Goal: Feedback & Contribution: Submit feedback/report problem

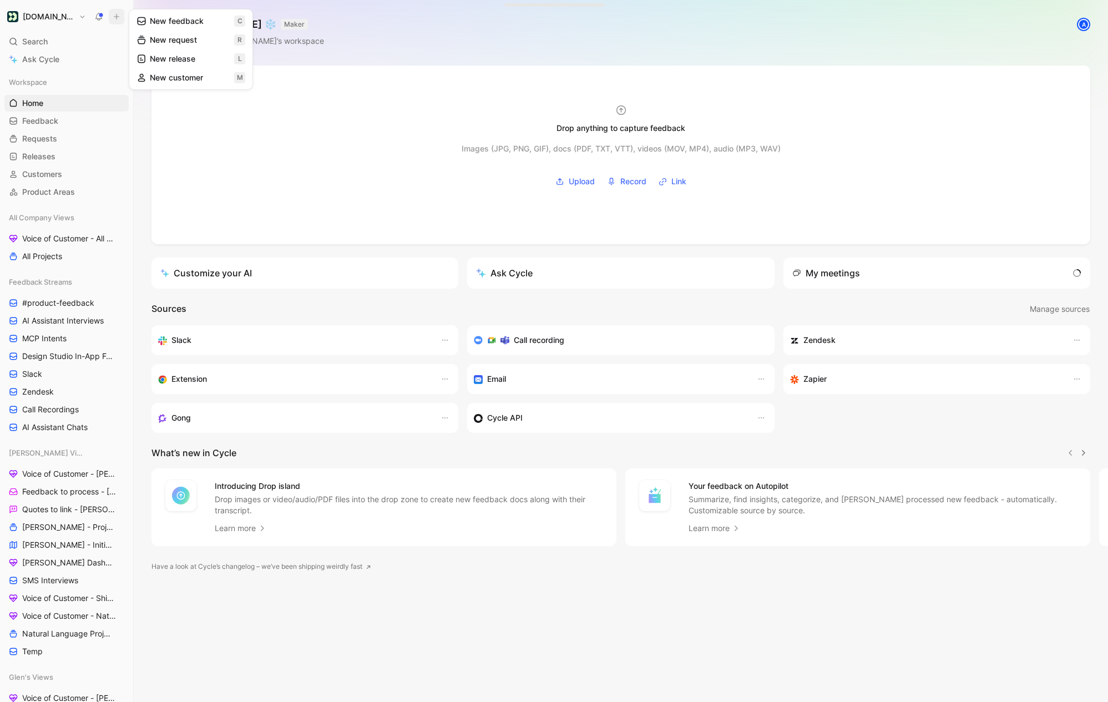
click at [152, 22] on button "New feedback c" at bounding box center [191, 21] width 119 height 19
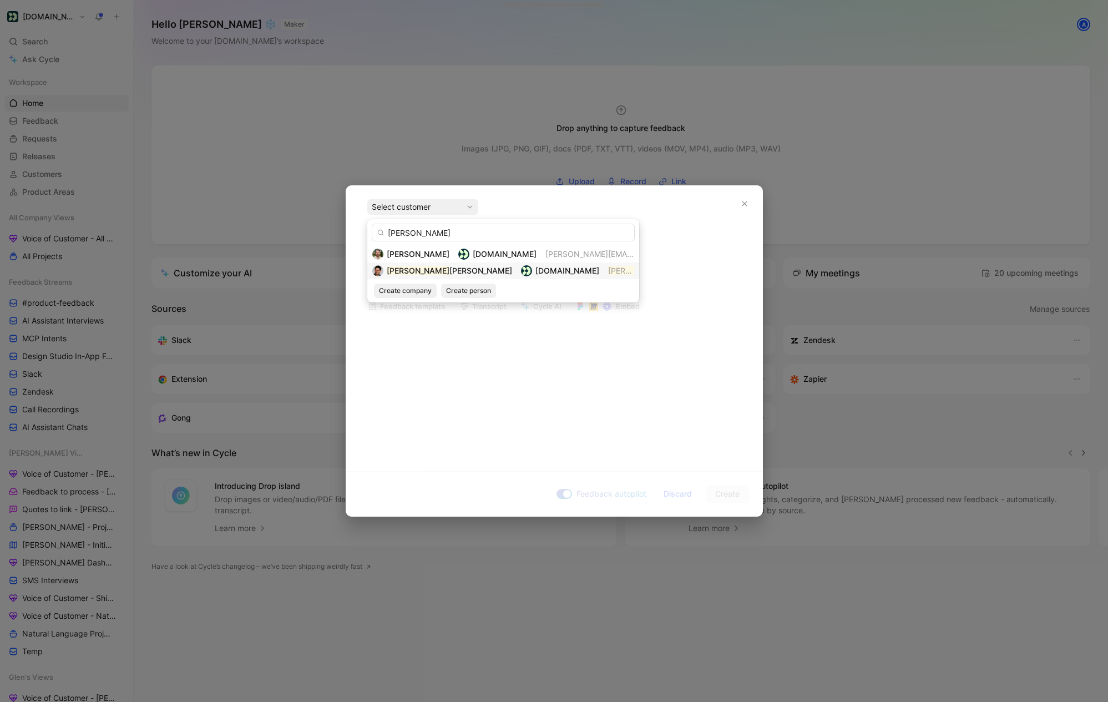
type input "[PERSON_NAME]"
click at [450, 269] on span "[PERSON_NAME]" at bounding box center [481, 270] width 63 height 9
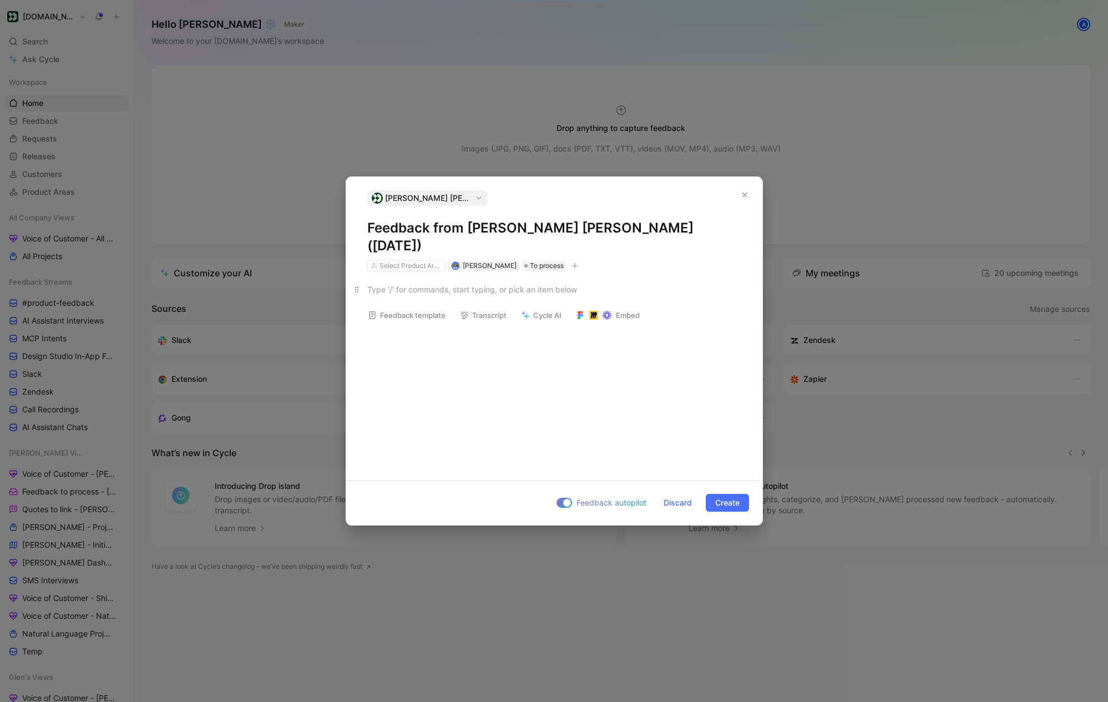
click at [404, 284] on div at bounding box center [554, 290] width 374 height 12
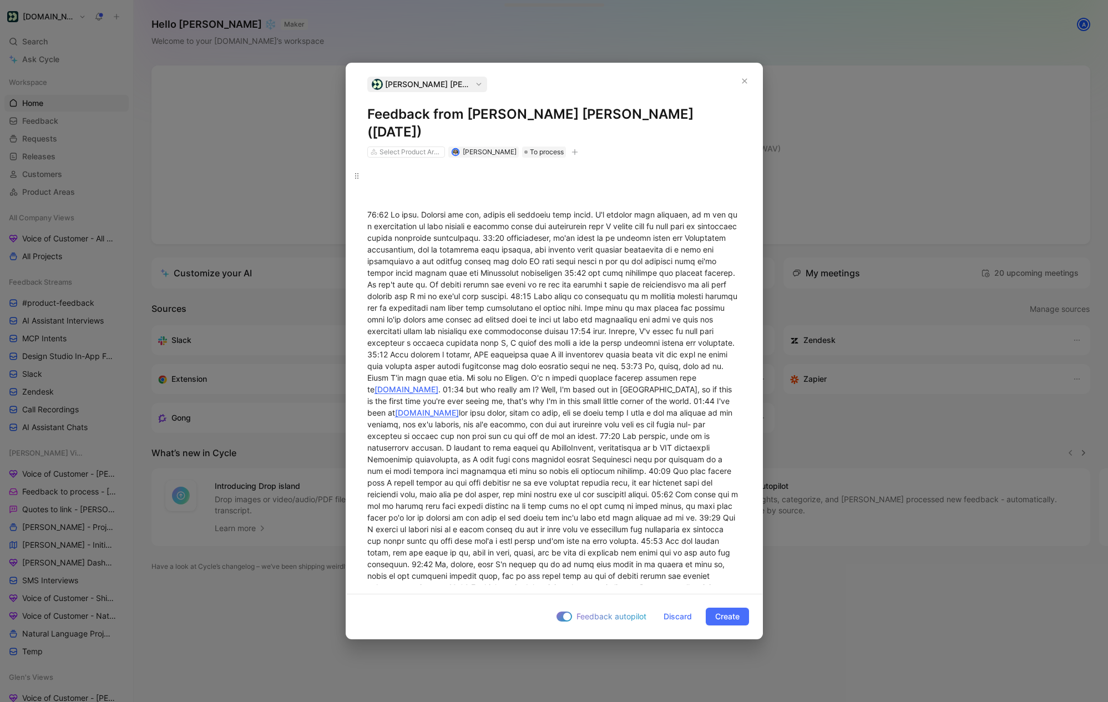
click at [399, 170] on div at bounding box center [554, 176] width 374 height 12
click at [424, 189] on div at bounding box center [554, 195] width 374 height 12
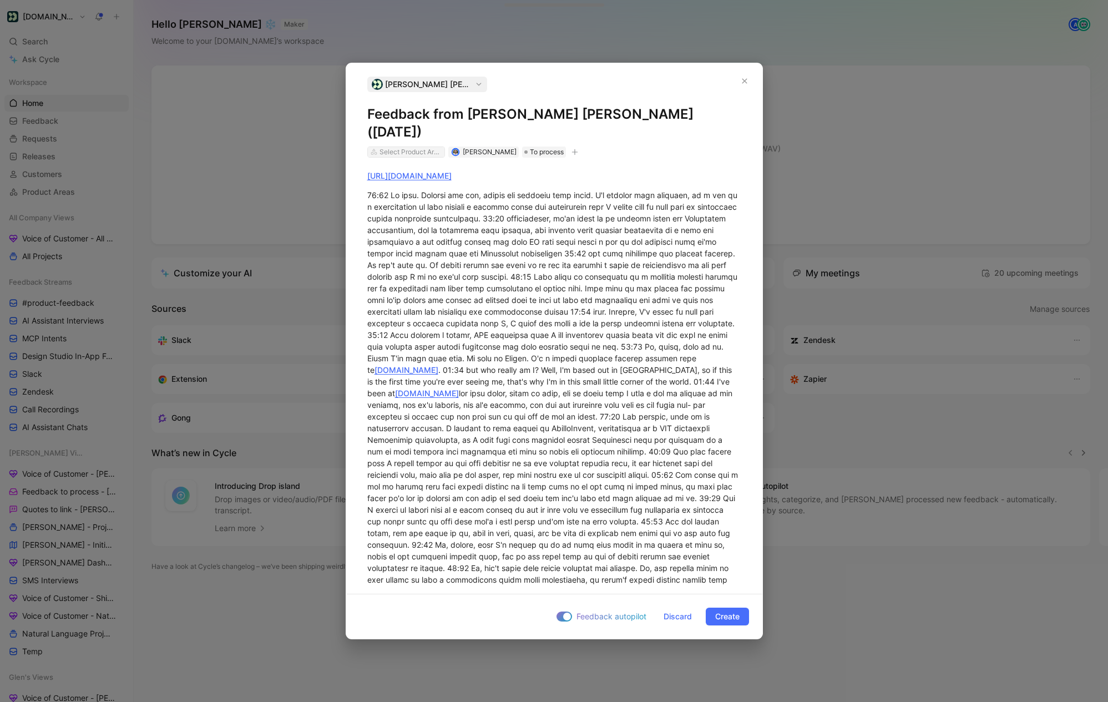
click at [395, 147] on div "Select Product Areas" at bounding box center [411, 152] width 62 height 11
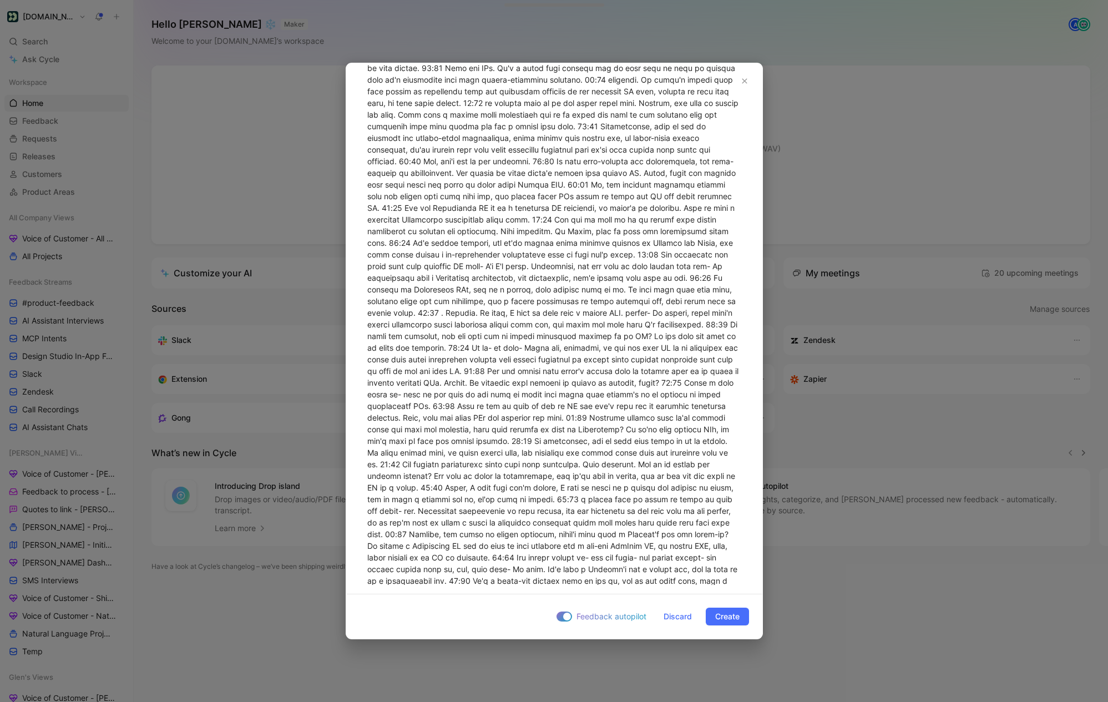
scroll to position [2664, 0]
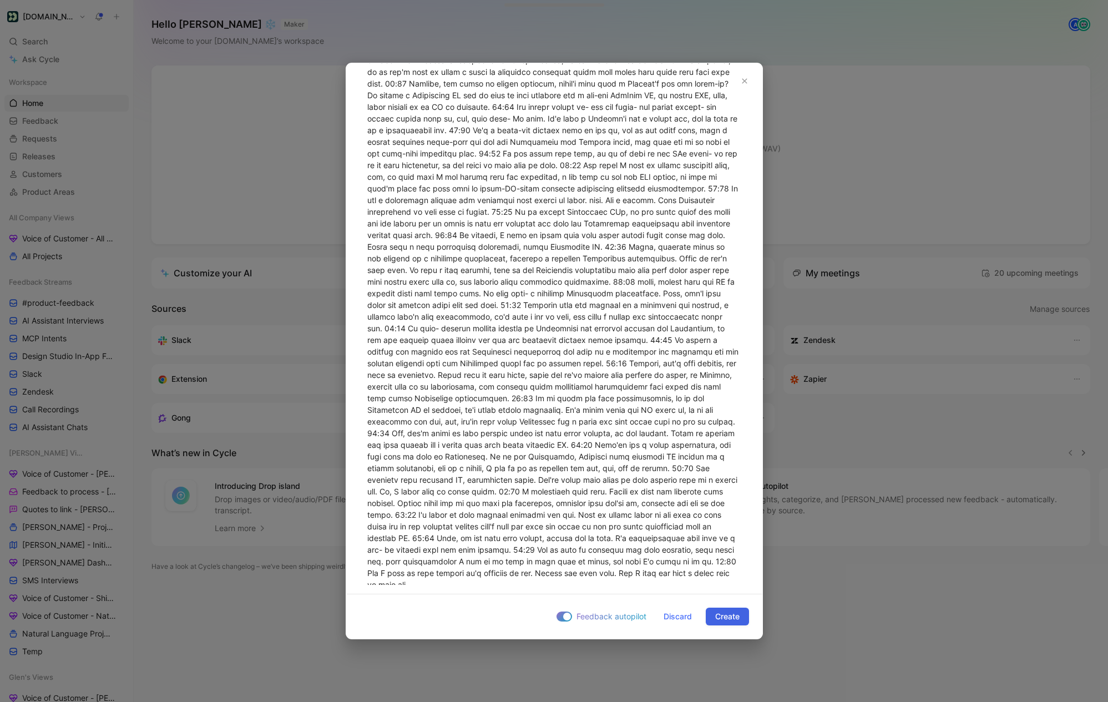
click at [730, 611] on span "Create" at bounding box center [727, 616] width 24 height 13
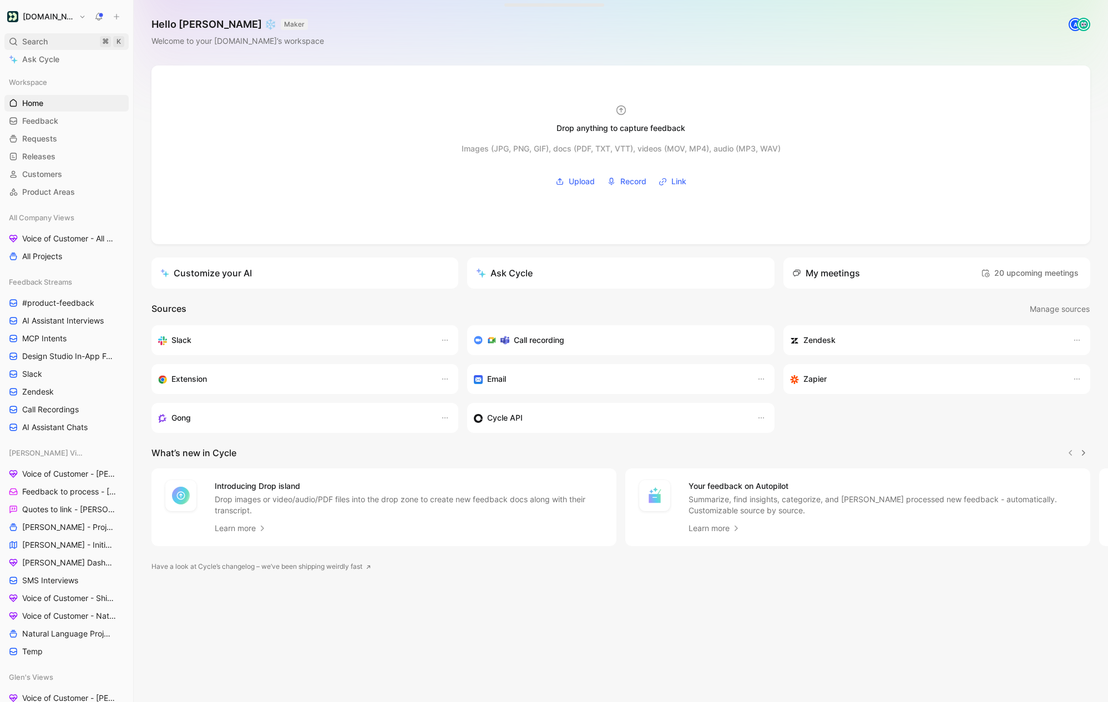
click at [63, 39] on div "Search ⌘ K" at bounding box center [66, 41] width 124 height 17
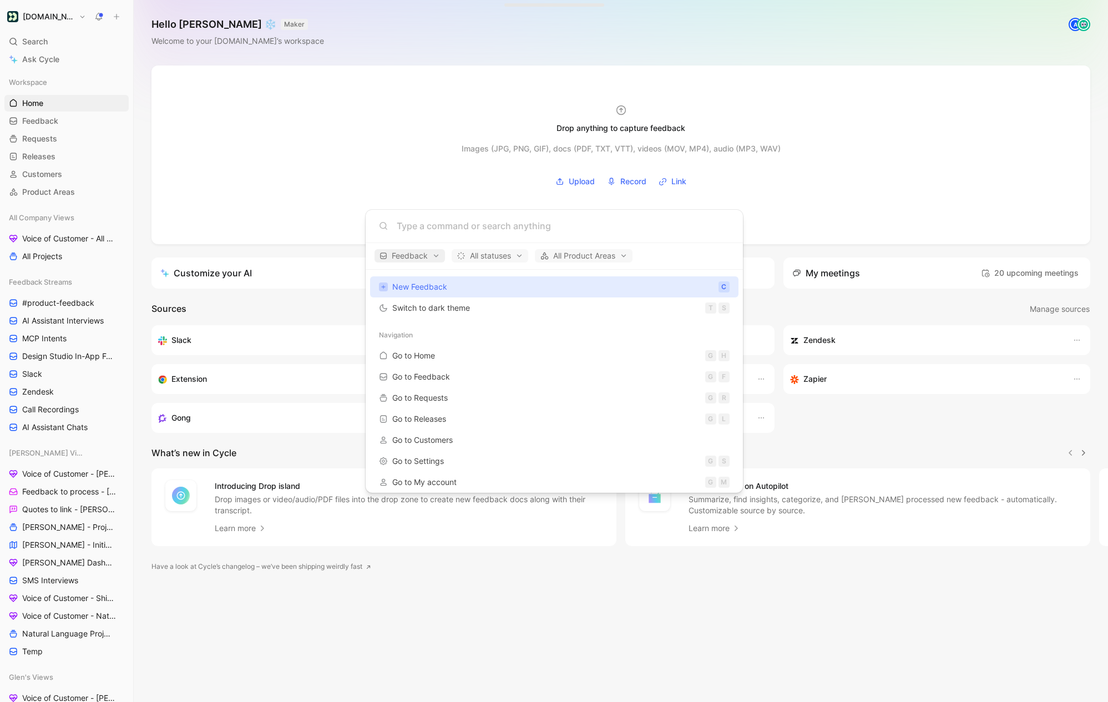
click at [415, 260] on span "Feedback" at bounding box center [410, 255] width 61 height 13
click at [541, 293] on div at bounding box center [554, 351] width 1108 height 702
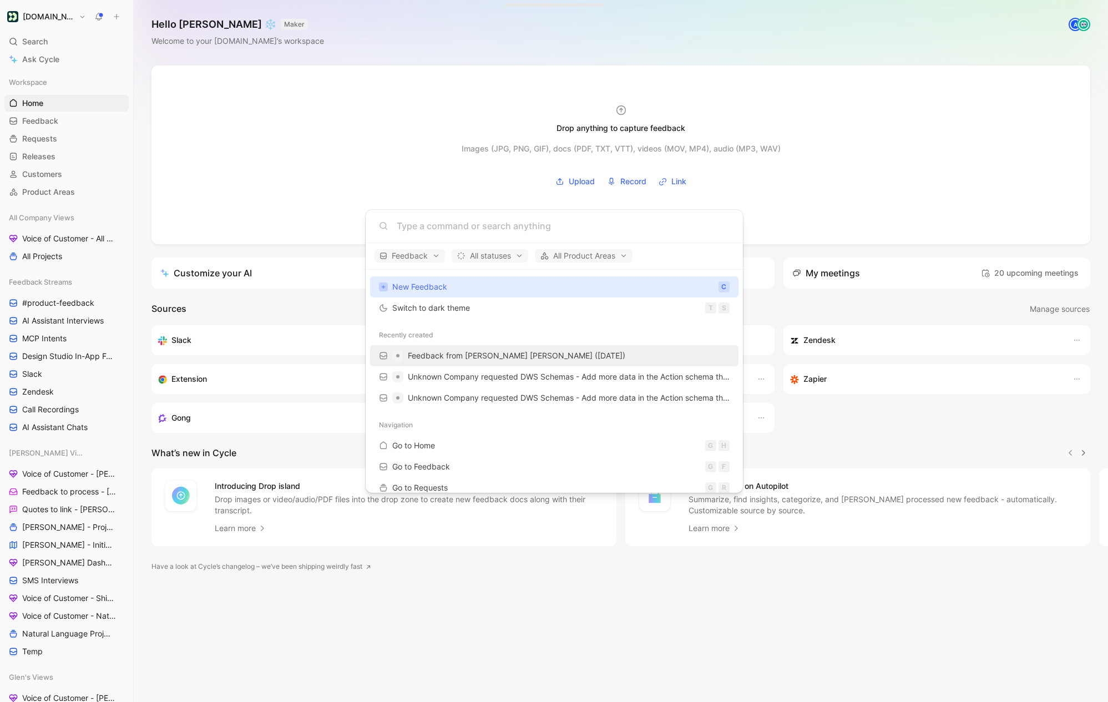
click at [462, 359] on span "Feedback from [PERSON_NAME] [PERSON_NAME] ([DATE])" at bounding box center [517, 355] width 218 height 9
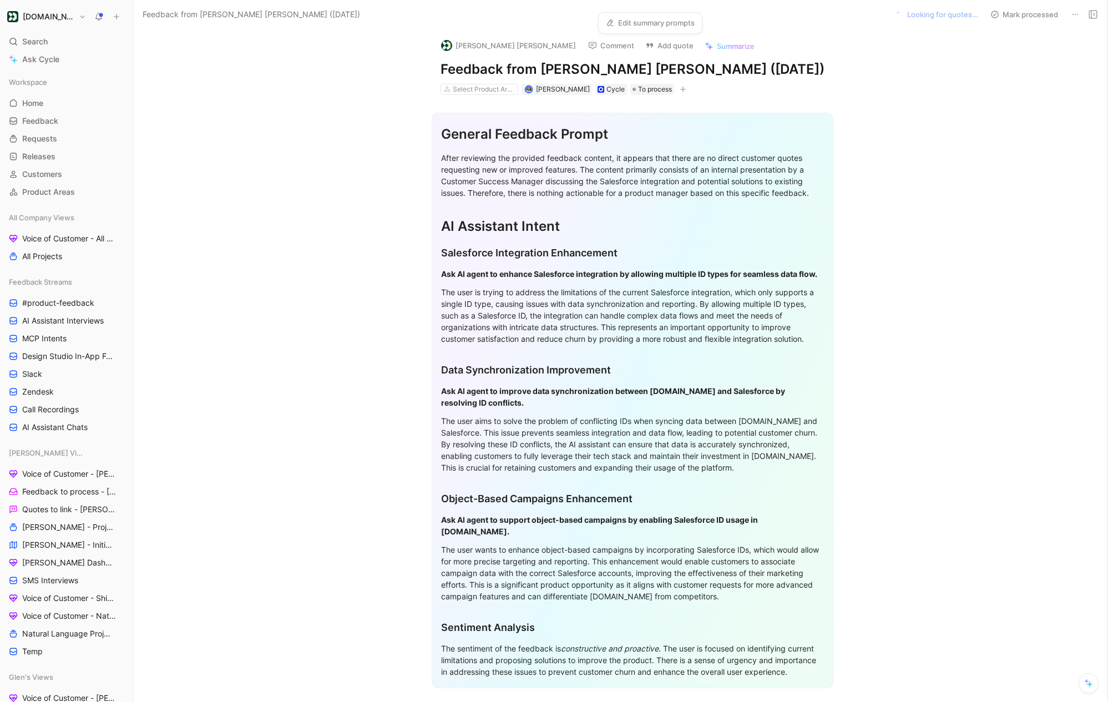
click at [635, 22] on link "Edit summary prompts" at bounding box center [650, 23] width 99 height 16
click at [634, 24] on link "Edit summary prompts" at bounding box center [650, 23] width 99 height 16
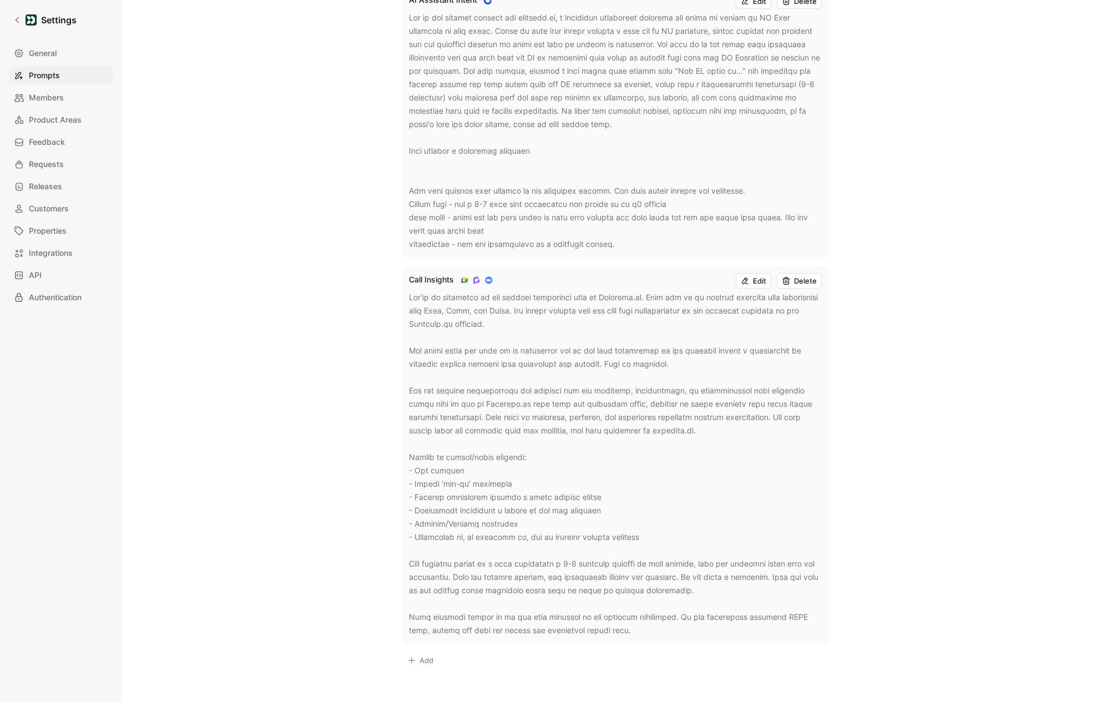
scroll to position [411, 0]
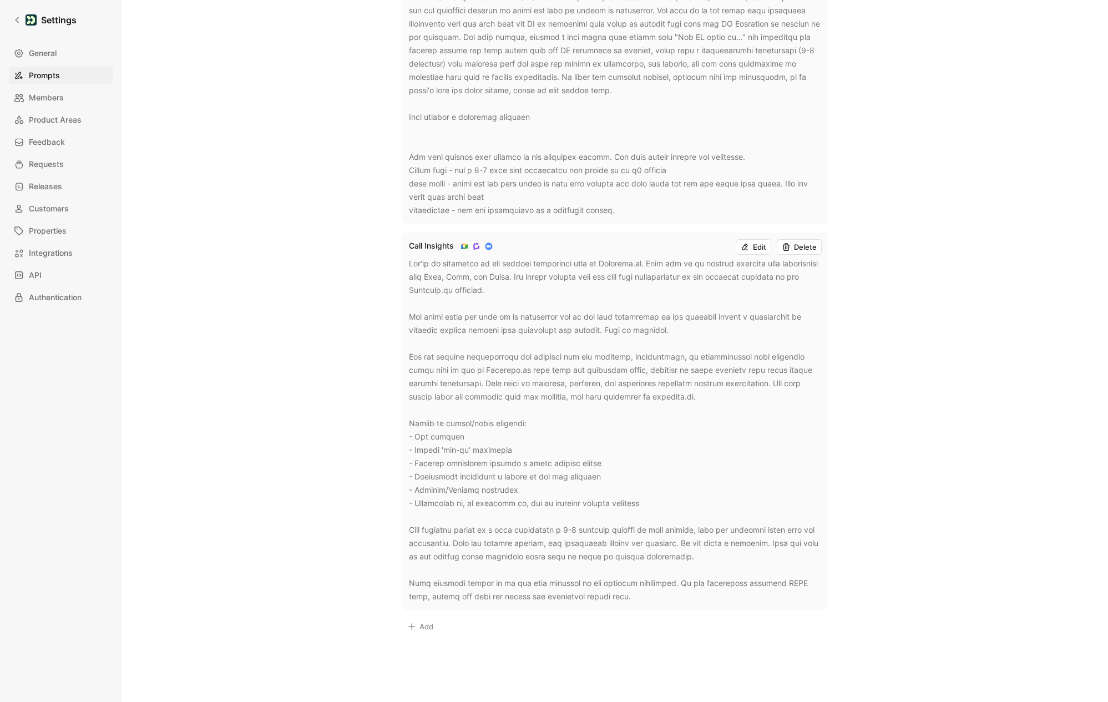
click at [755, 251] on button "Edit" at bounding box center [754, 247] width 36 height 16
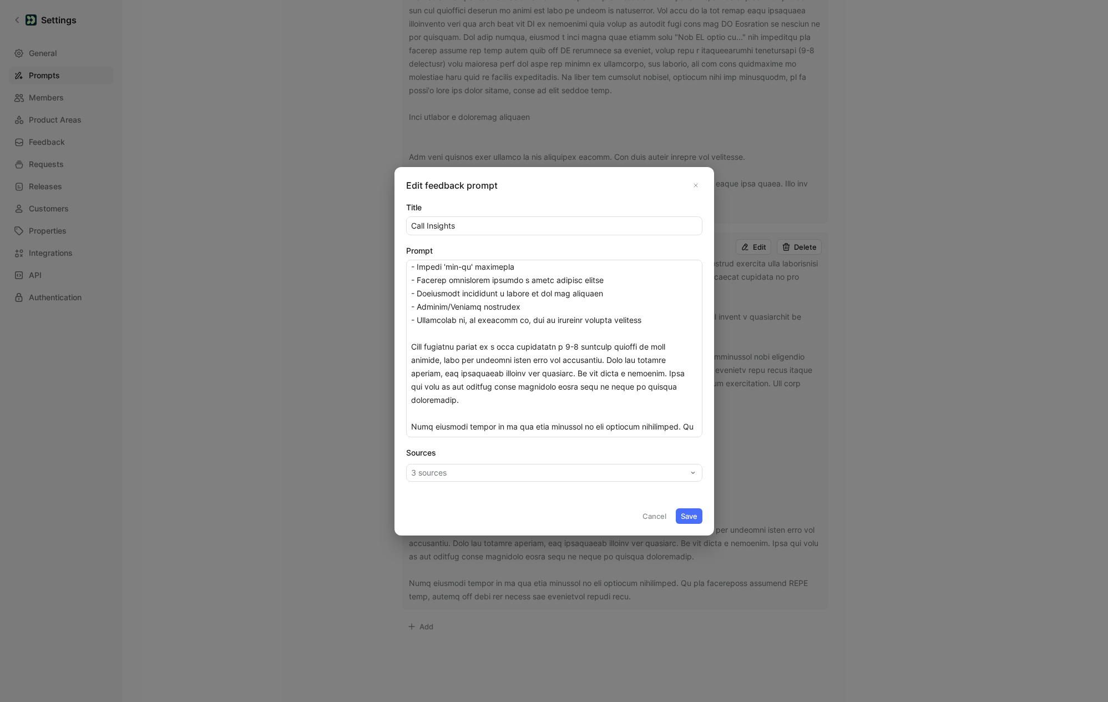
scroll to position [268, 0]
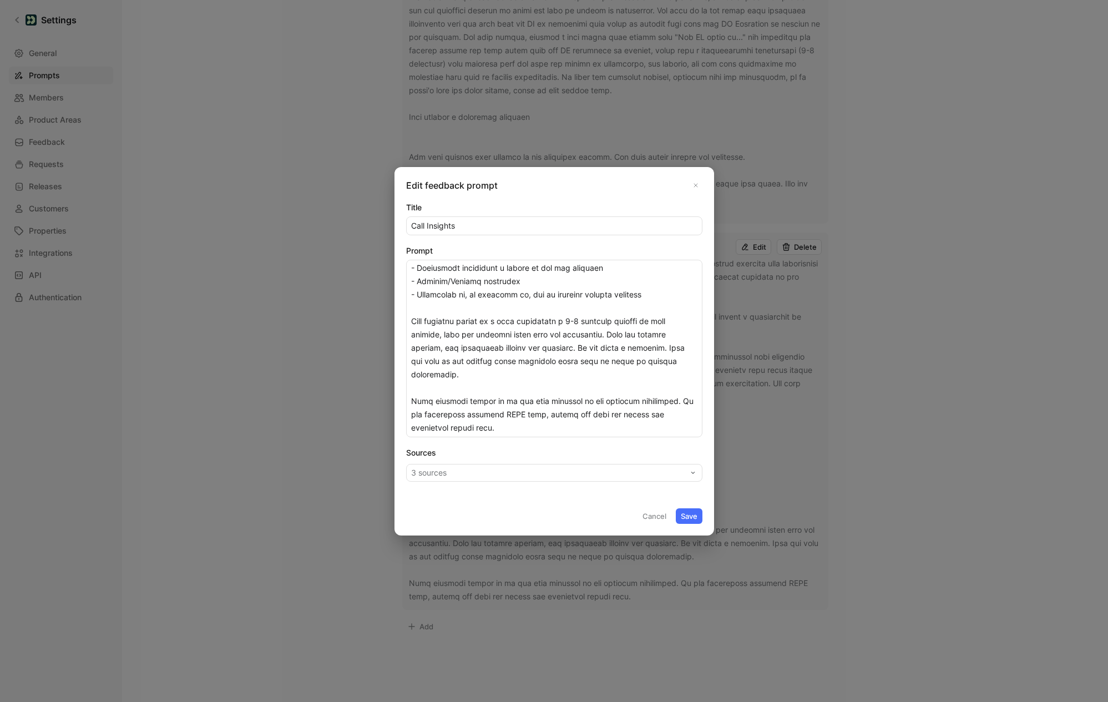
click at [599, 469] on button "3 sources" at bounding box center [554, 473] width 296 height 18
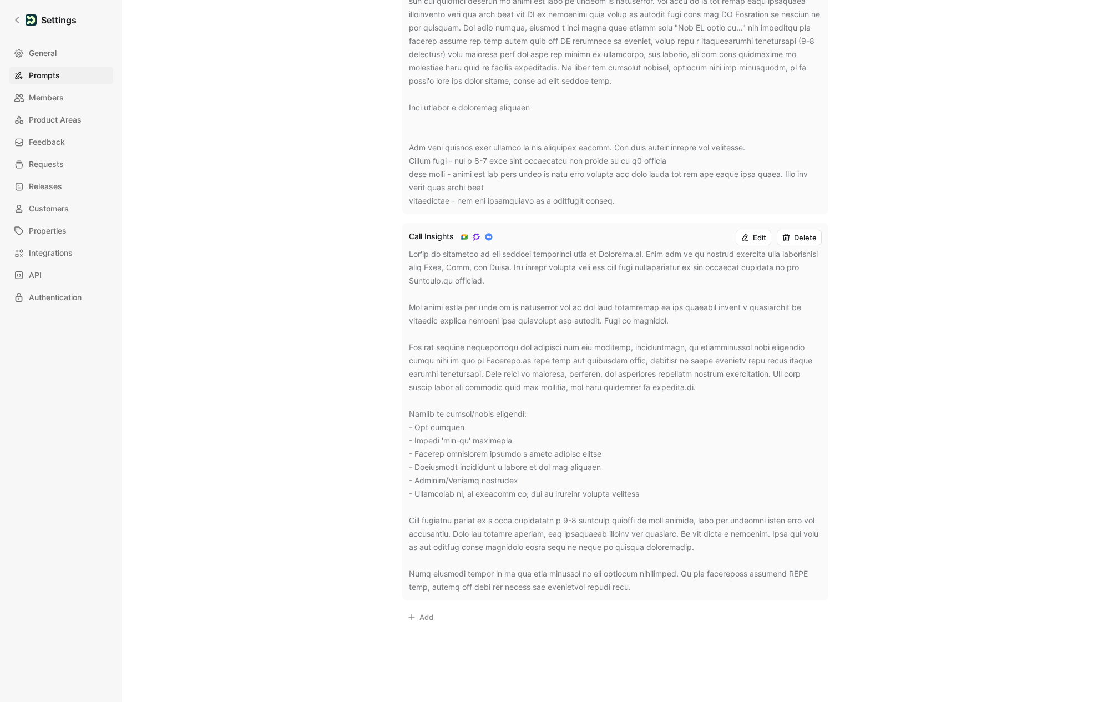
scroll to position [555, 0]
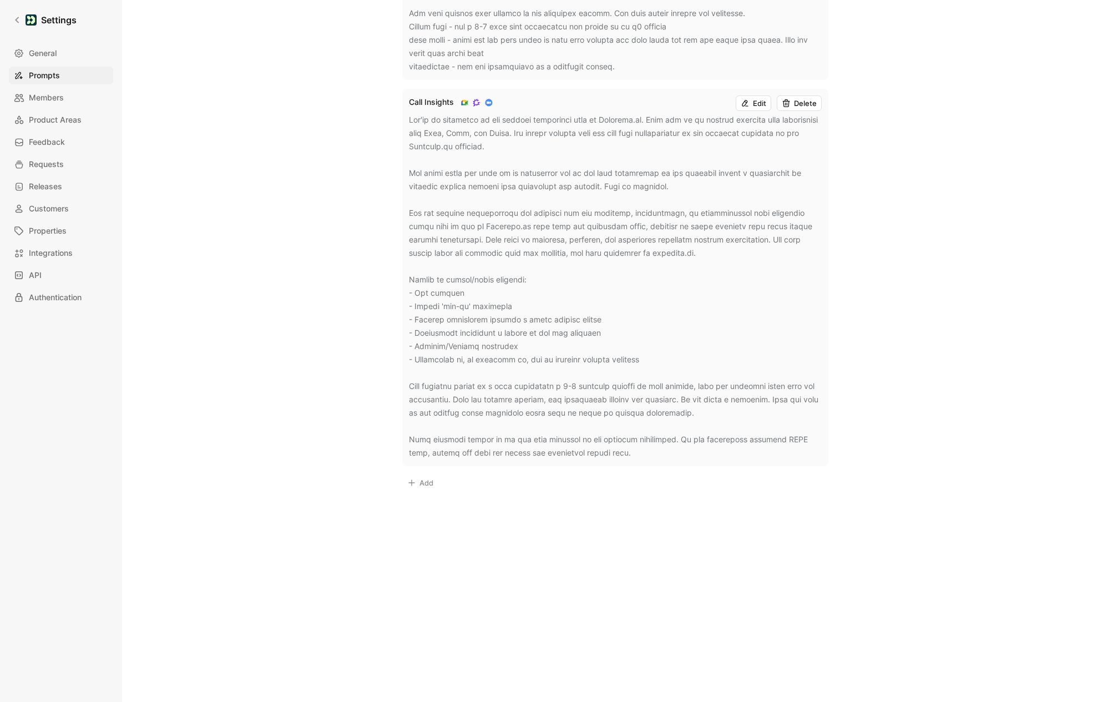
click at [762, 109] on button "Edit" at bounding box center [754, 103] width 36 height 16
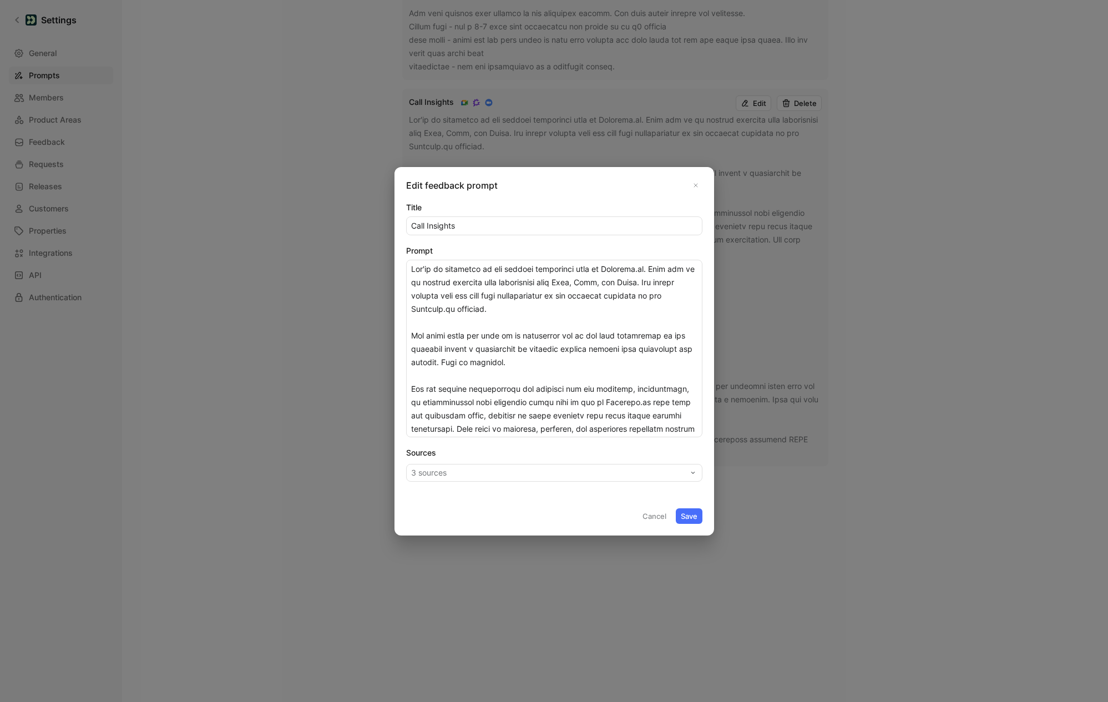
click at [502, 480] on button "3 sources" at bounding box center [554, 473] width 296 height 18
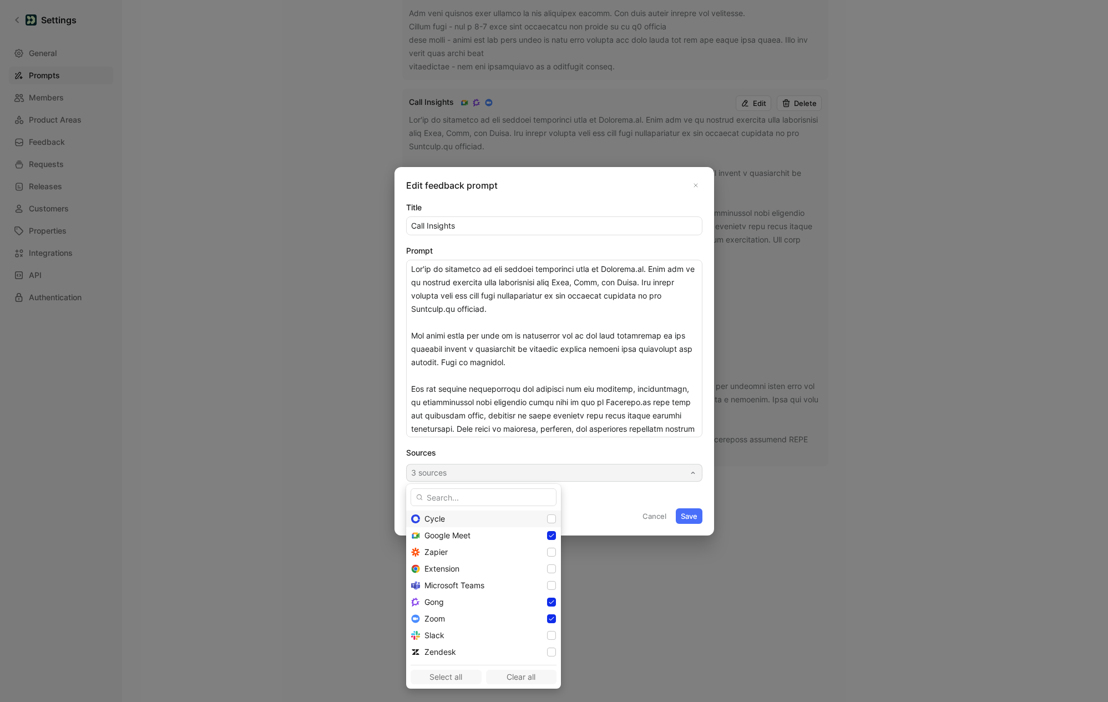
click at [514, 516] on div "Cycle" at bounding box center [483, 519] width 155 height 17
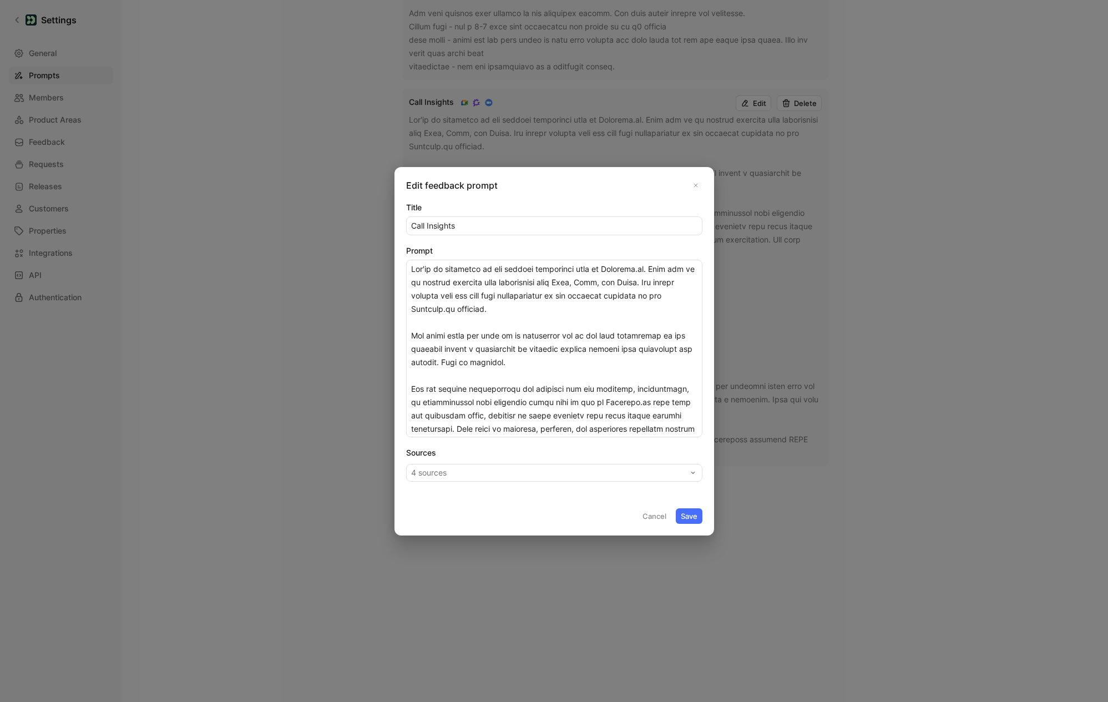
click at [697, 515] on button "Save" at bounding box center [689, 516] width 27 height 16
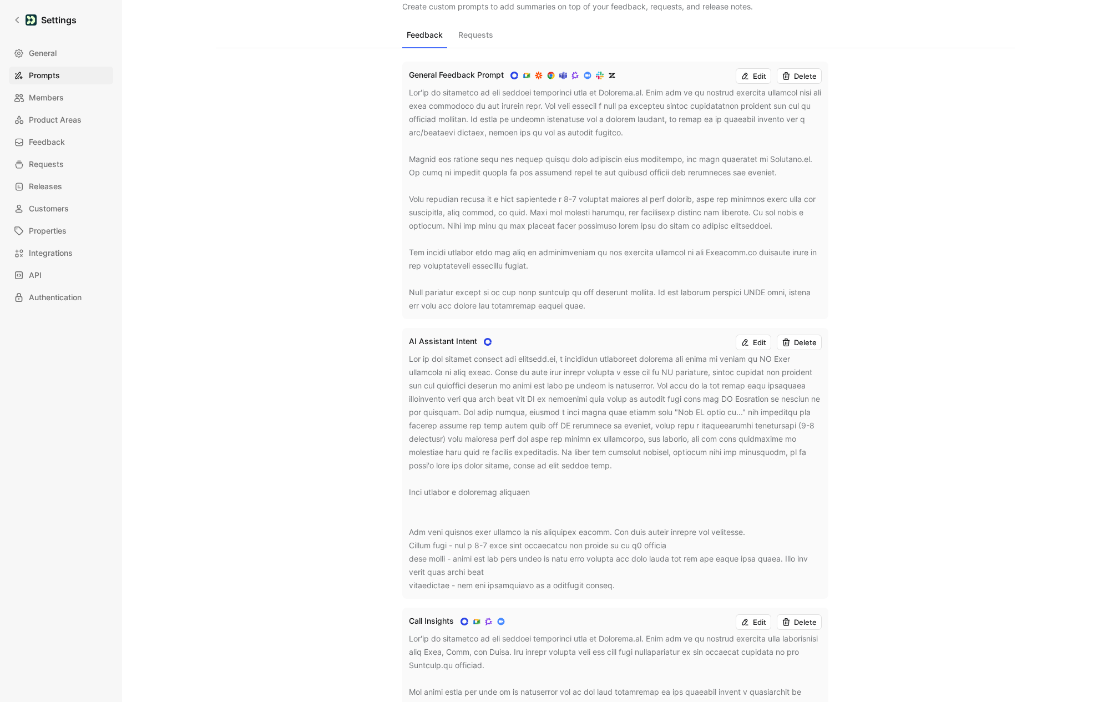
scroll to position [0, 0]
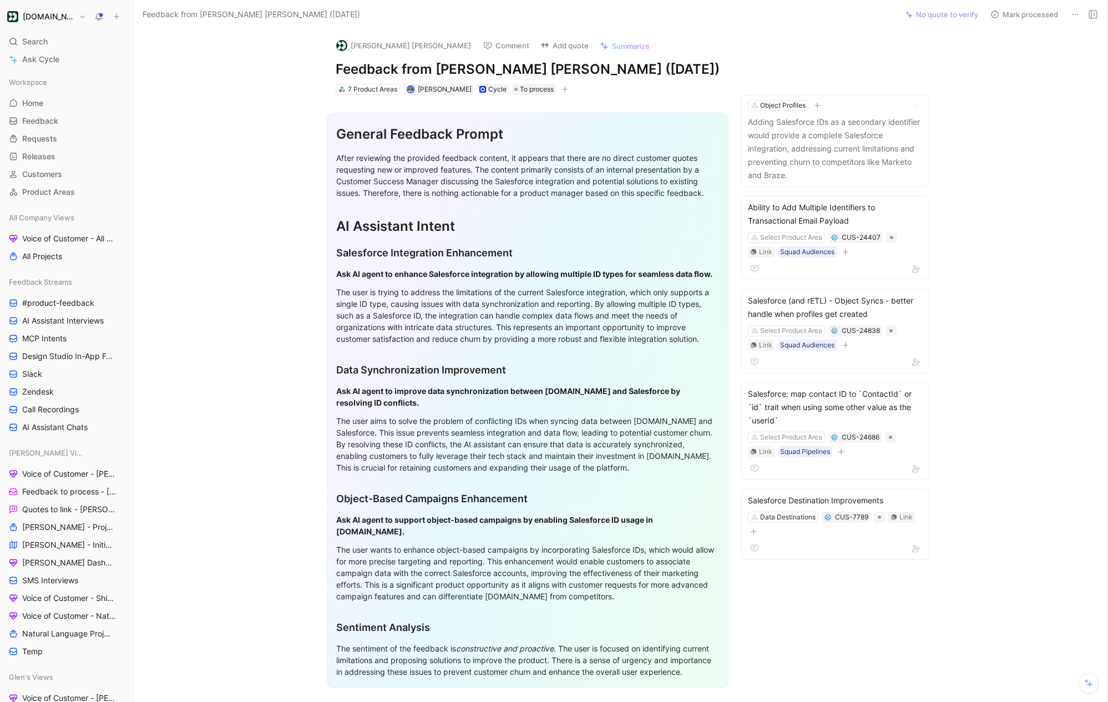
click at [612, 46] on span "Summarize" at bounding box center [631, 46] width 38 height 10
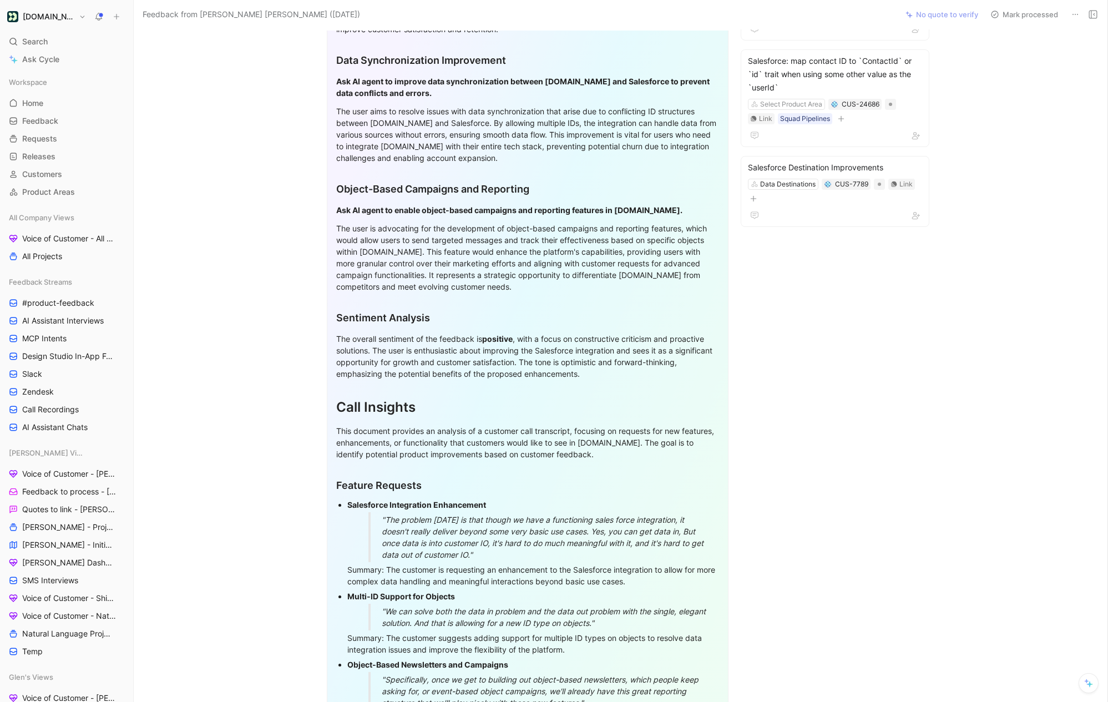
scroll to position [326, 0]
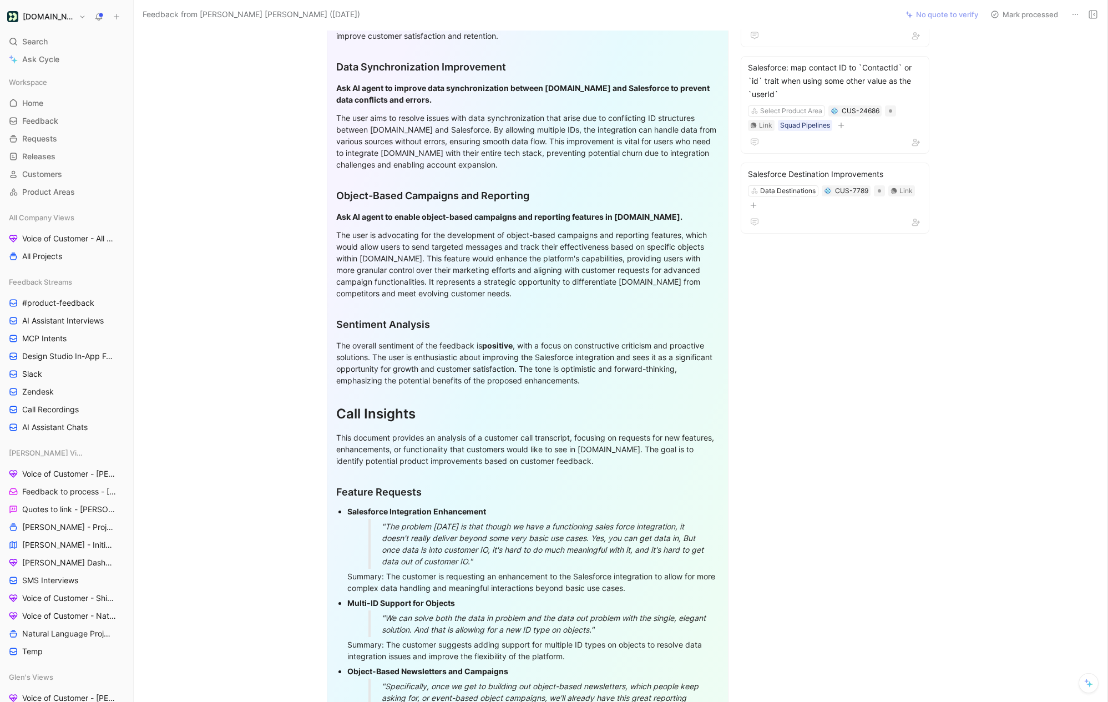
click at [645, 381] on div "The overall sentiment of the feedback is positive , with a focus on constructiv…" at bounding box center [527, 363] width 383 height 47
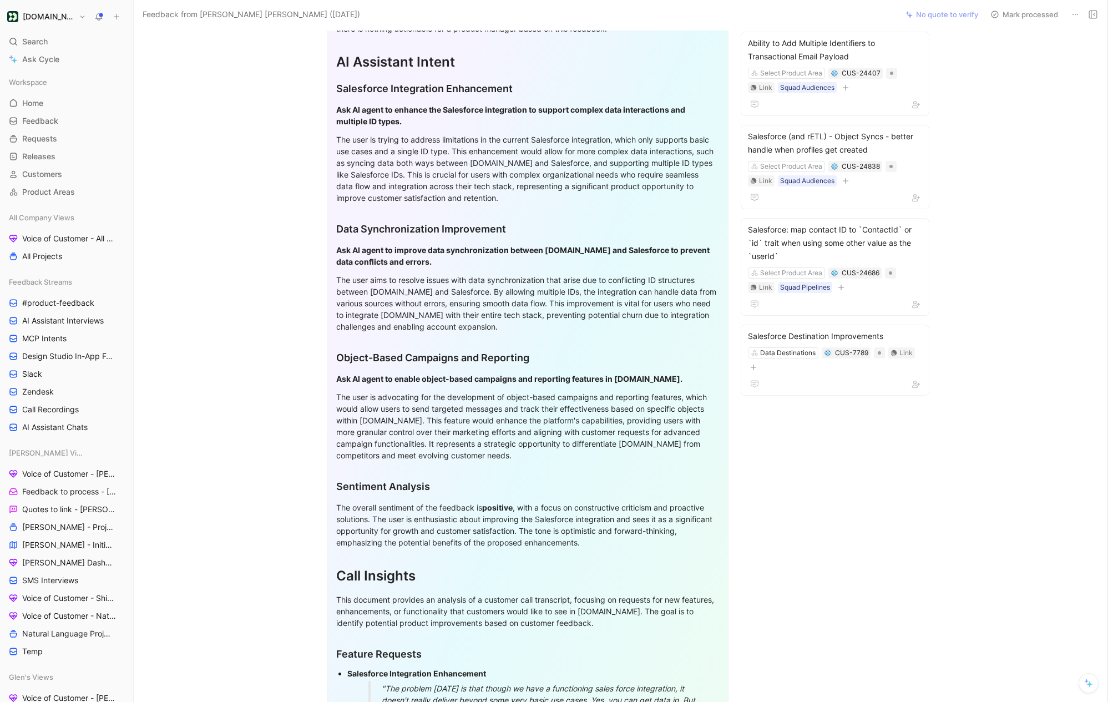
scroll to position [89, 0]
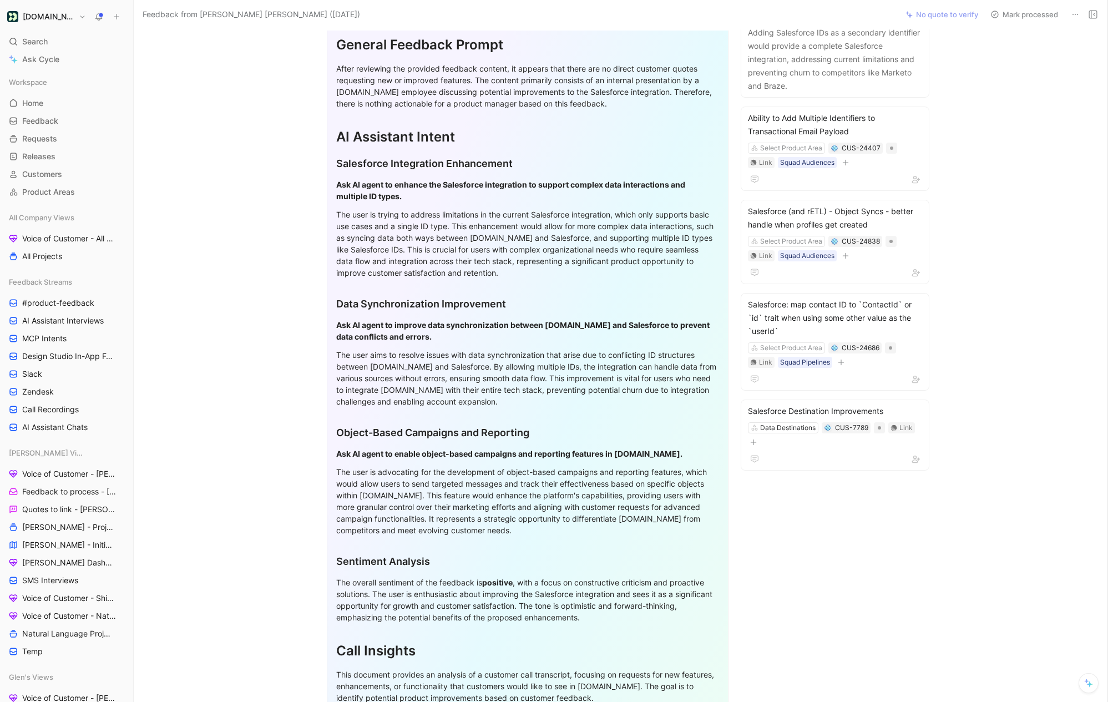
click at [339, 143] on div "AI Assistant Intent" at bounding box center [527, 137] width 383 height 20
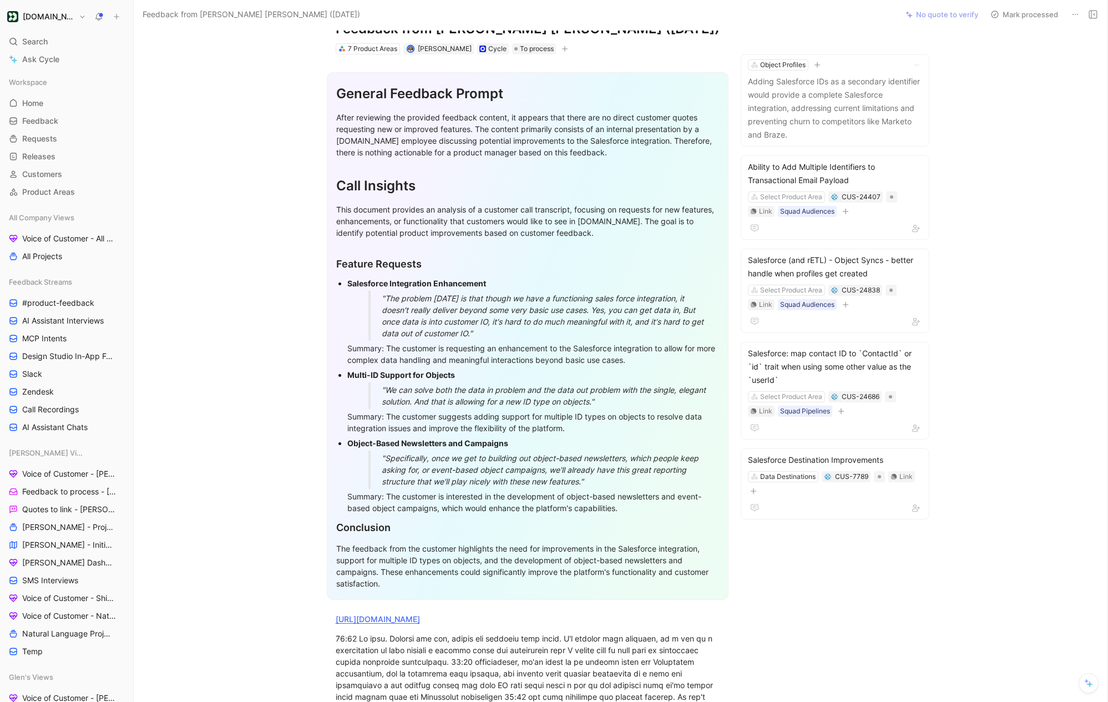
scroll to position [40, 0]
click at [888, 44] on button "Remove quote" at bounding box center [889, 42] width 63 height 16
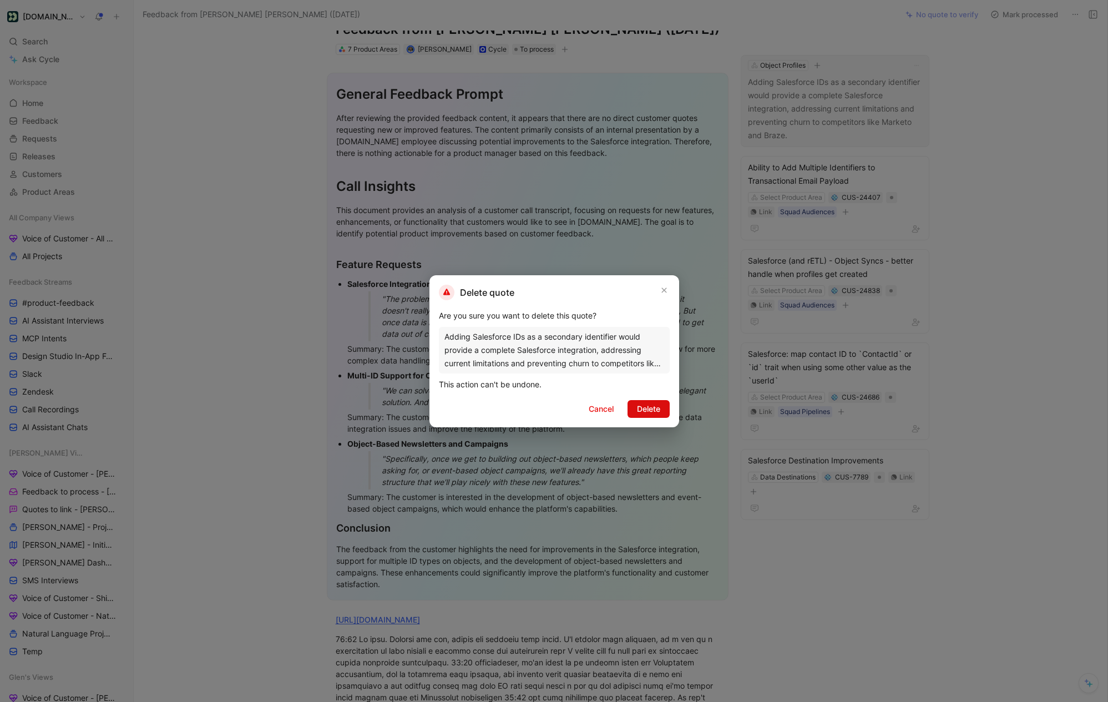
click at [642, 409] on span "Delete" at bounding box center [648, 408] width 23 height 13
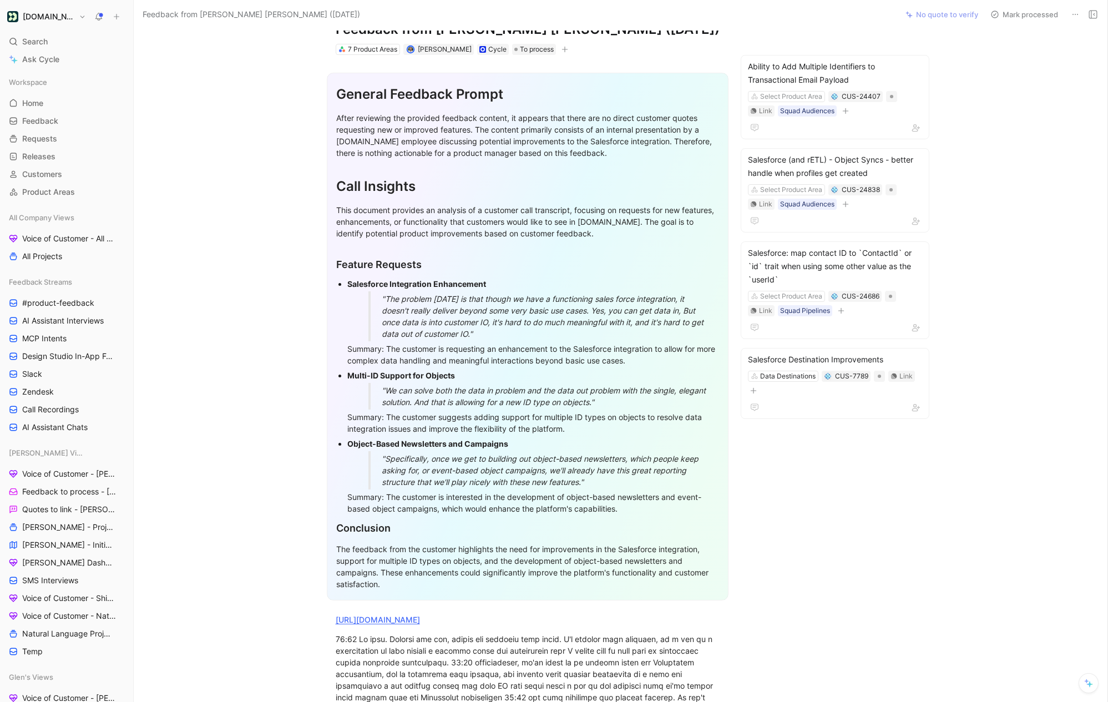
scroll to position [0, 0]
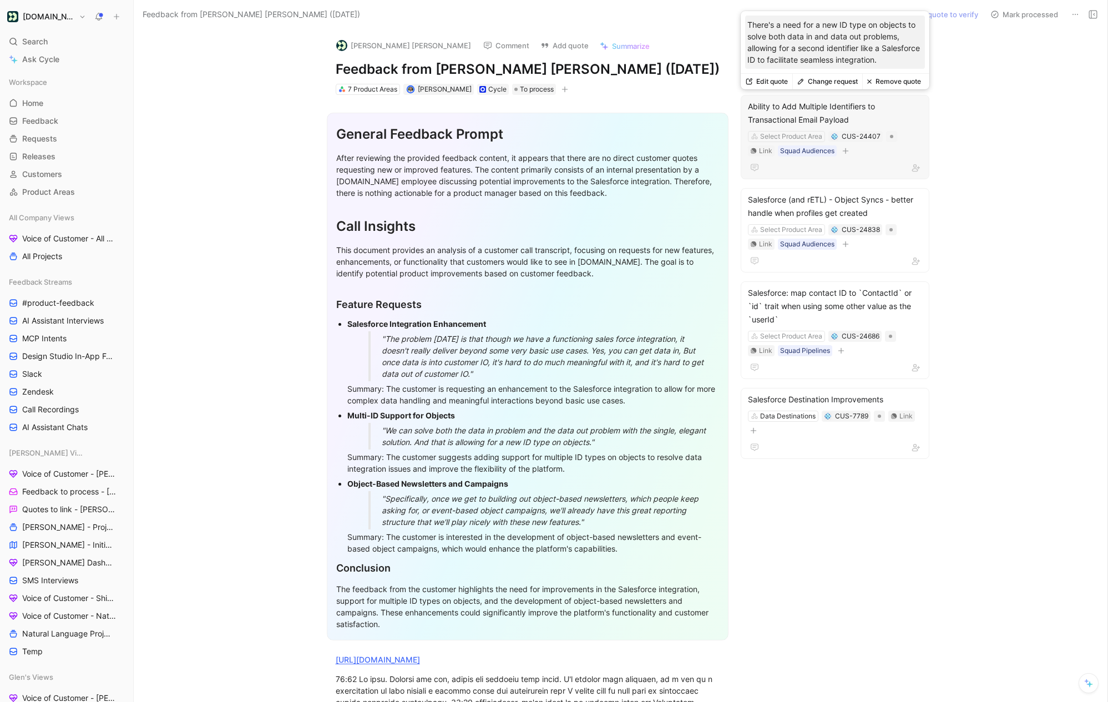
click at [909, 85] on button "Remove quote" at bounding box center [894, 82] width 63 height 16
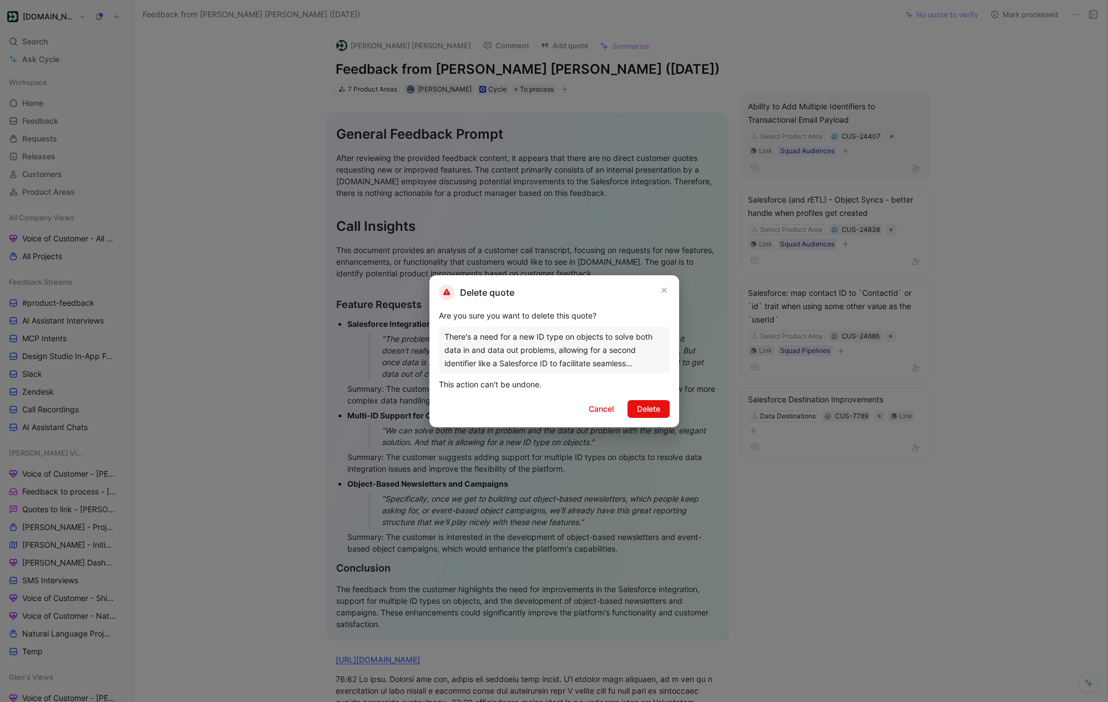
click at [646, 418] on div "Delete quote Are you sure you want to delete this quote? There's a need for a n…" at bounding box center [555, 351] width 250 height 152
click at [646, 416] on button "Delete" at bounding box center [649, 409] width 42 height 18
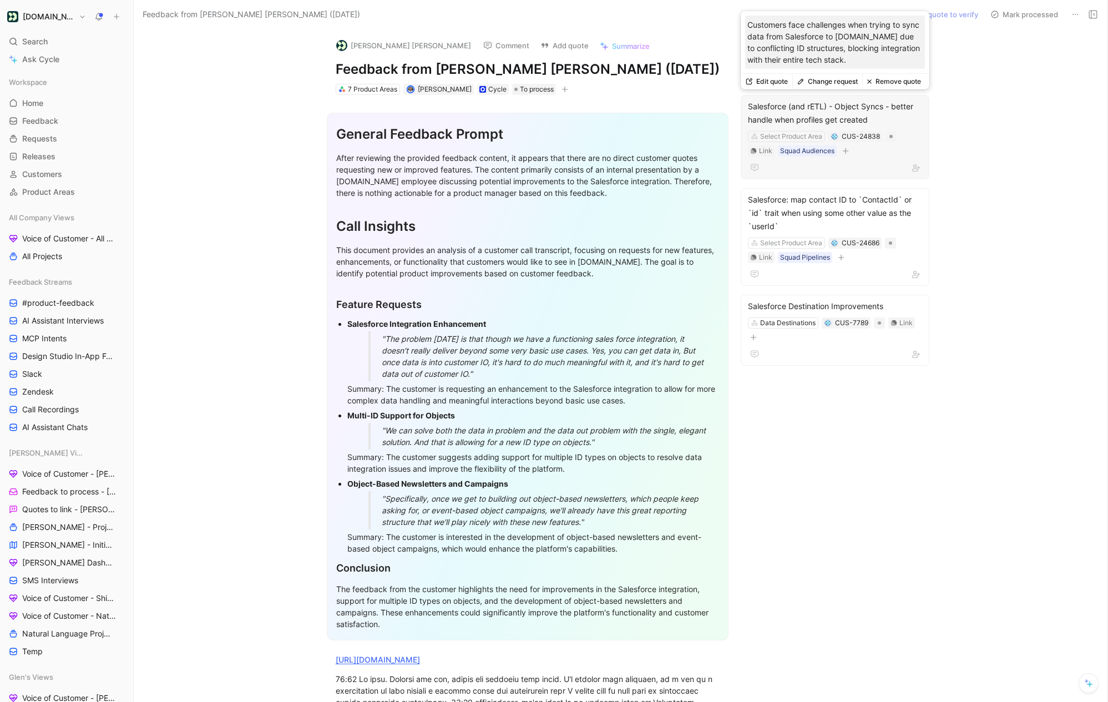
click at [911, 83] on button "Remove quote" at bounding box center [894, 82] width 63 height 16
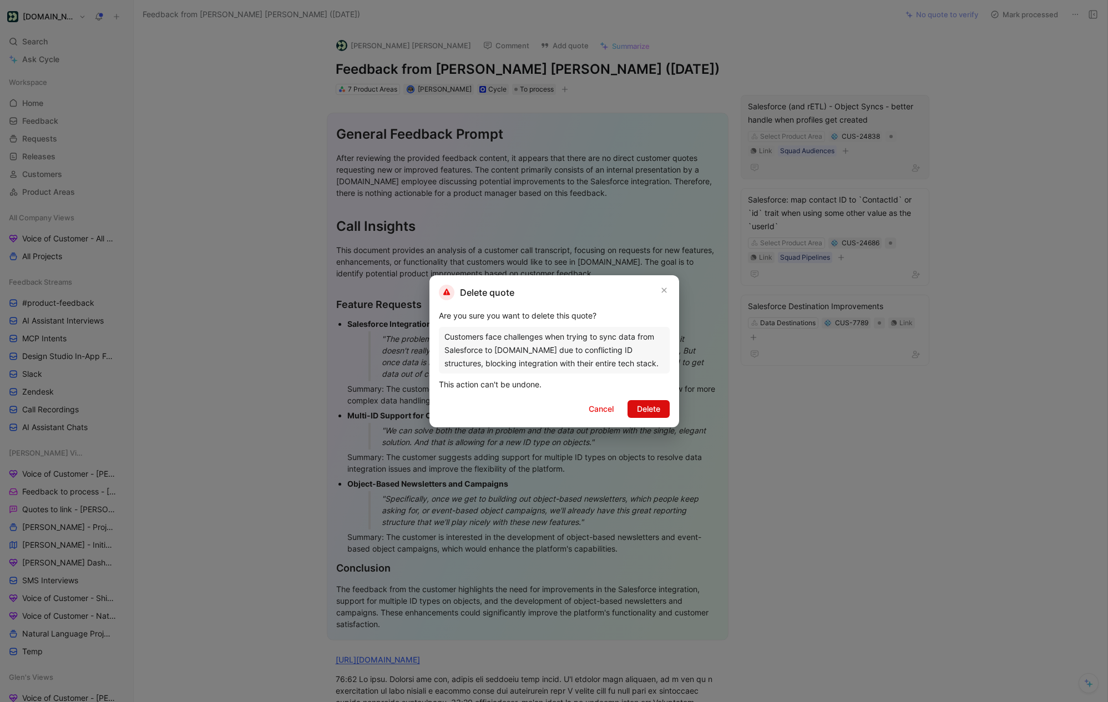
click at [647, 408] on span "Delete" at bounding box center [648, 408] width 23 height 13
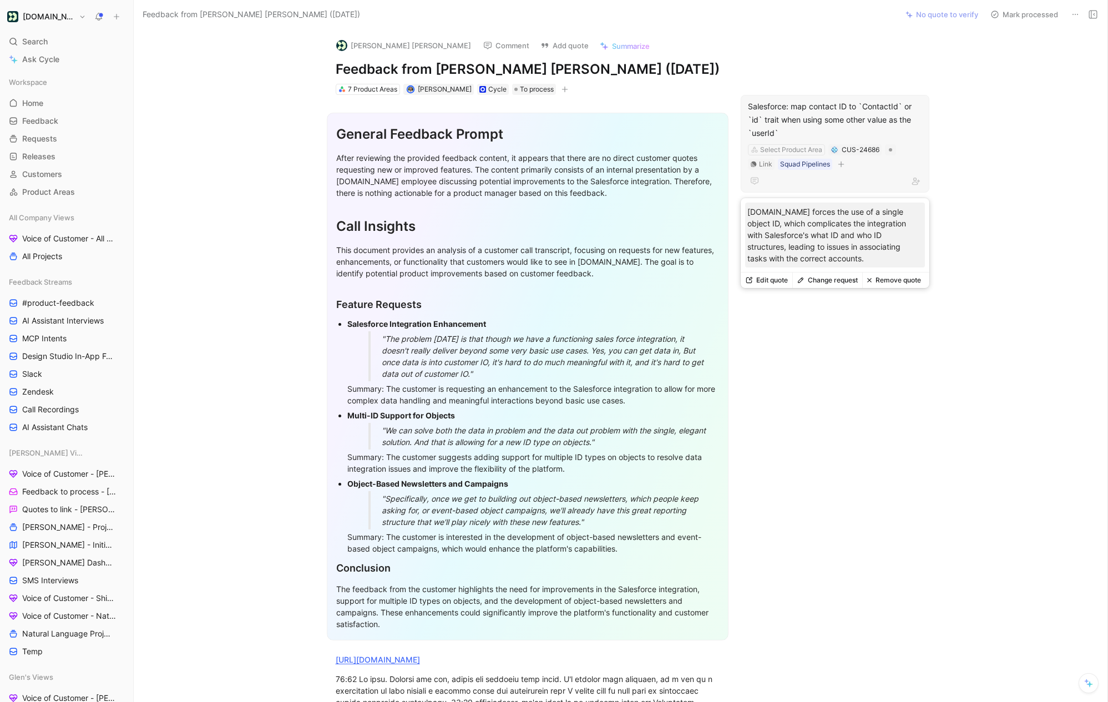
click at [879, 278] on button "Remove quote" at bounding box center [894, 281] width 63 height 16
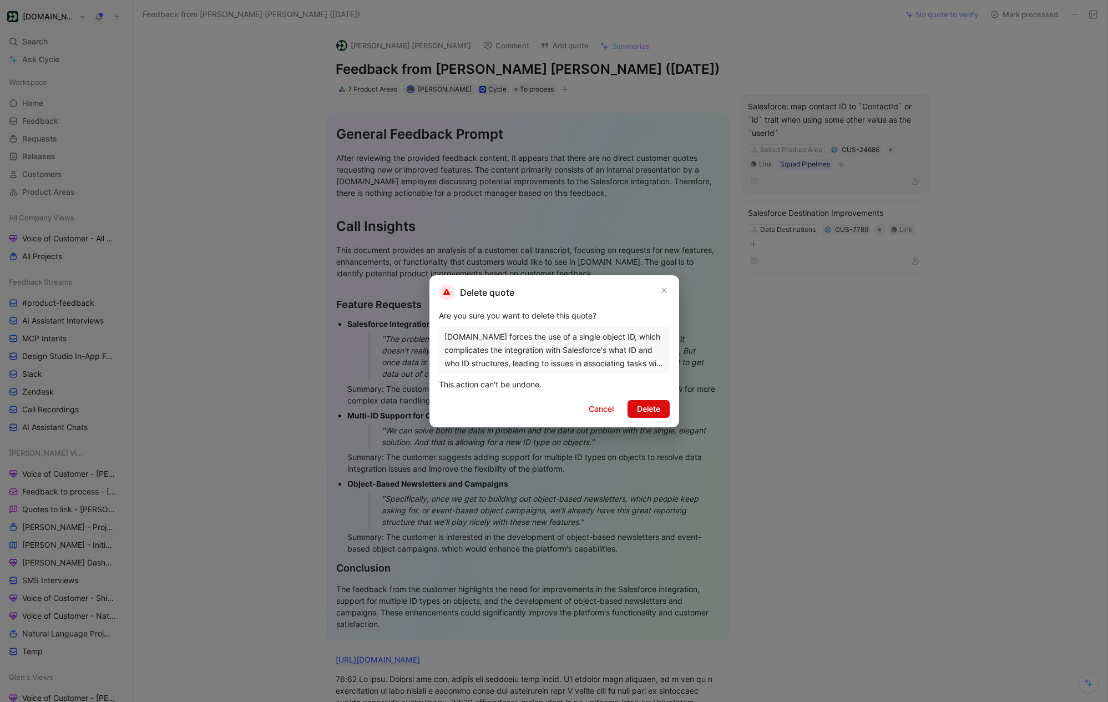
click at [652, 415] on span "Delete" at bounding box center [648, 408] width 23 height 13
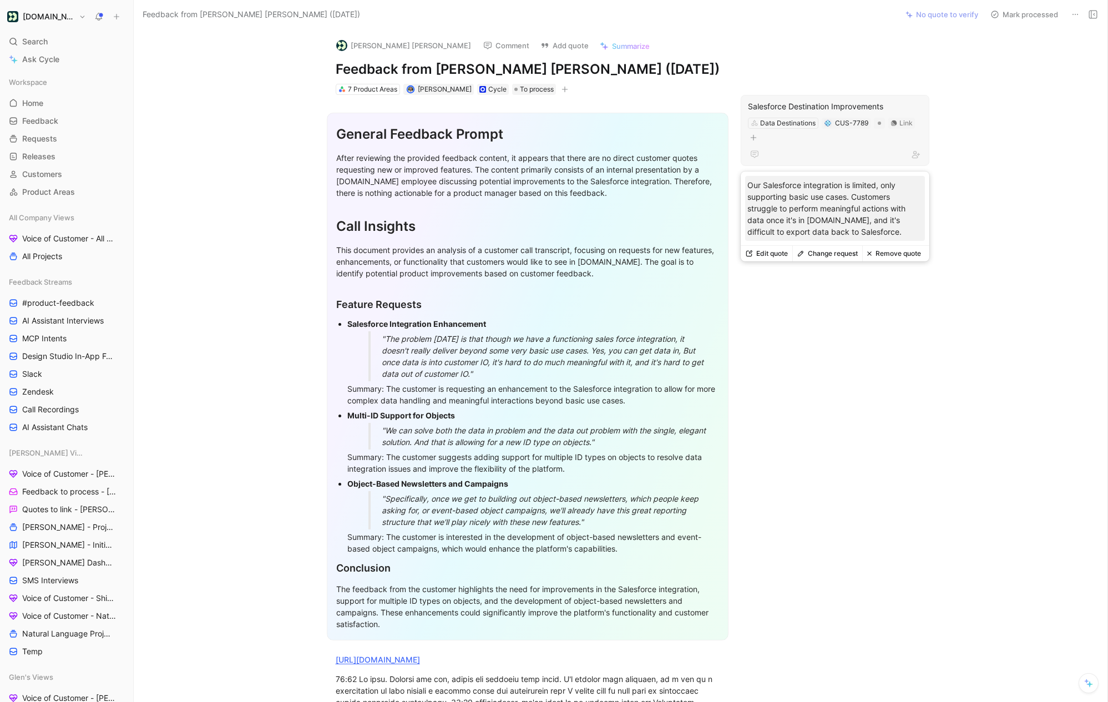
click at [884, 250] on button "Remove quote" at bounding box center [894, 254] width 63 height 16
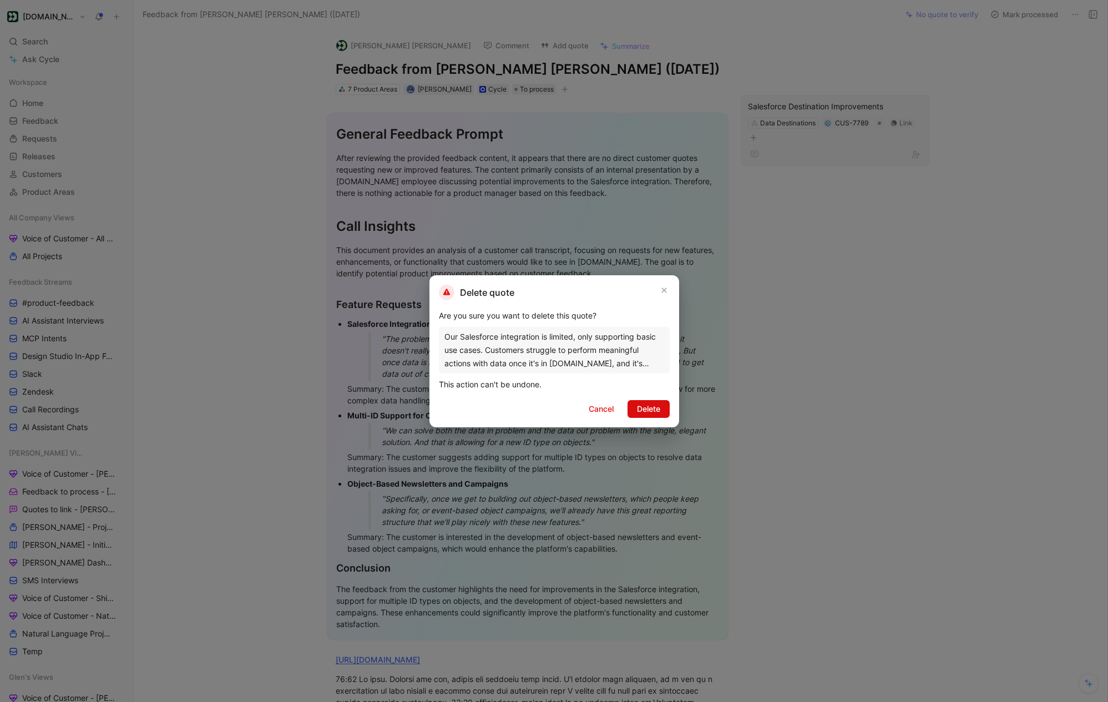
click at [653, 410] on span "Delete" at bounding box center [648, 408] width 23 height 13
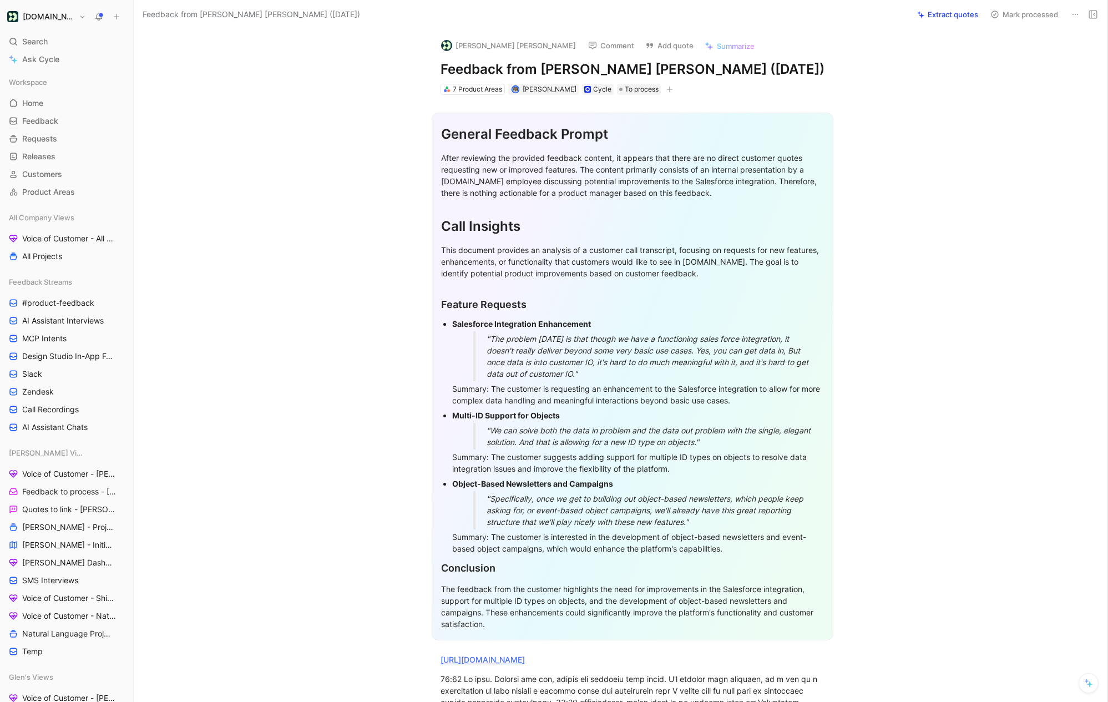
click at [976, 11] on button "Extract quotes" at bounding box center [948, 15] width 71 height 16
click at [539, 76] on h1 "Feedback from [PERSON_NAME] [PERSON_NAME] ([DATE])" at bounding box center [633, 70] width 384 height 18
copy h1 "Feedback from [PERSON_NAME] [PERSON_NAME] ([DATE])"
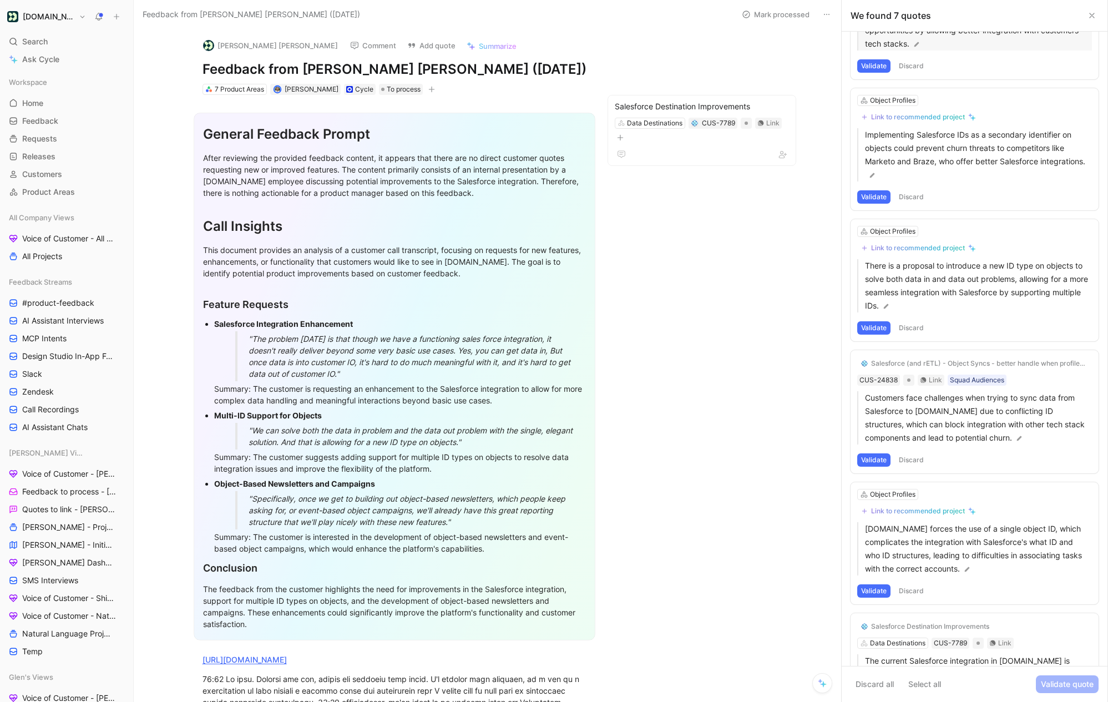
scroll to position [296, 0]
